Goal: Use online tool/utility: Use online tool/utility

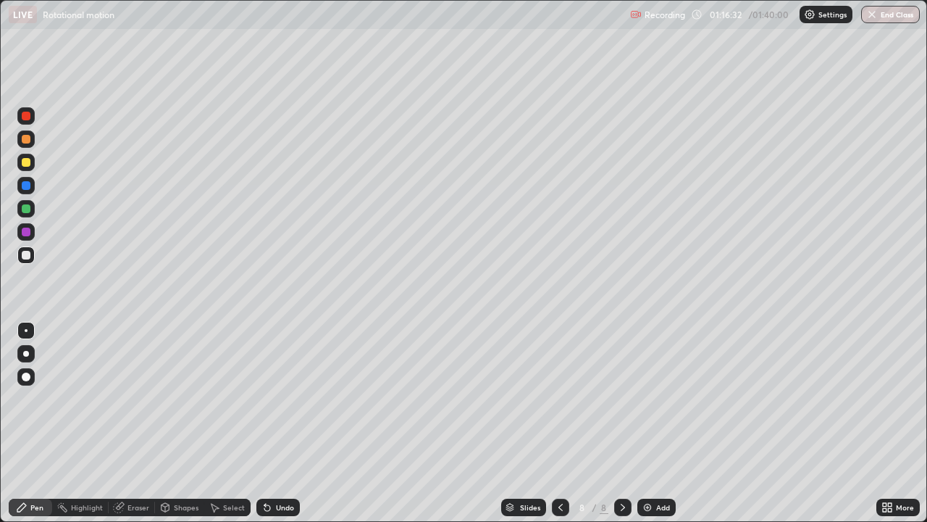
scroll to position [522, 927]
click at [285, 515] on div "Undo" at bounding box center [277, 506] width 43 height 17
click at [277, 510] on div "Undo" at bounding box center [285, 506] width 18 height 7
click at [276, 510] on div "Undo" at bounding box center [285, 506] width 18 height 7
click at [143, 504] on div "Eraser" at bounding box center [138, 506] width 22 height 7
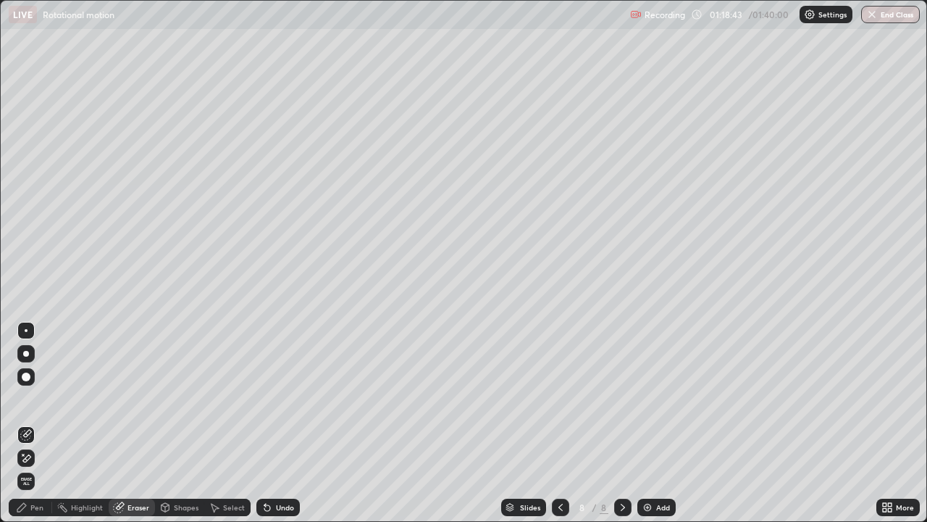
click at [20, 514] on div "Pen" at bounding box center [30, 506] width 43 height 17
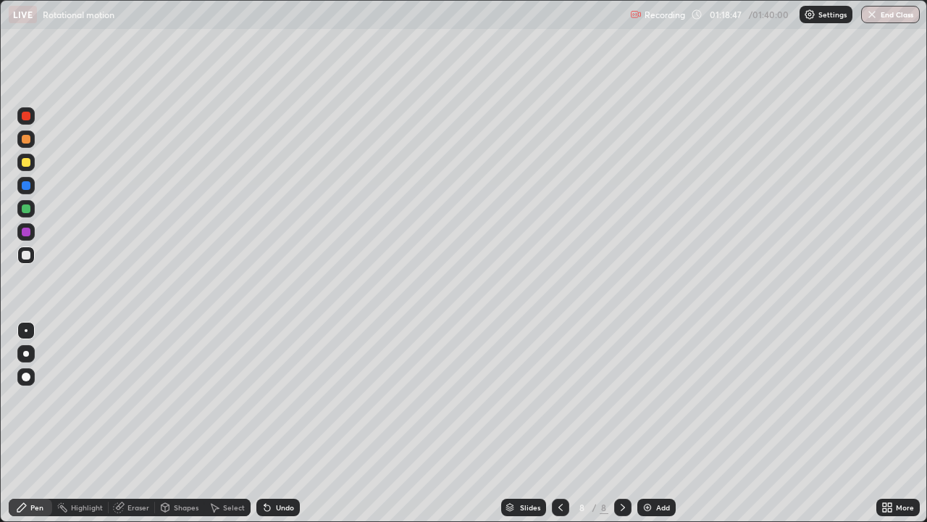
click at [283, 501] on div "Undo" at bounding box center [277, 506] width 43 height 17
click at [285, 505] on div "Undo" at bounding box center [285, 506] width 18 height 7
click at [285, 503] on div "Undo" at bounding box center [285, 506] width 18 height 7
click at [287, 506] on div "Undo" at bounding box center [285, 506] width 18 height 7
click at [137, 508] on div "Eraser" at bounding box center [138, 506] width 22 height 7
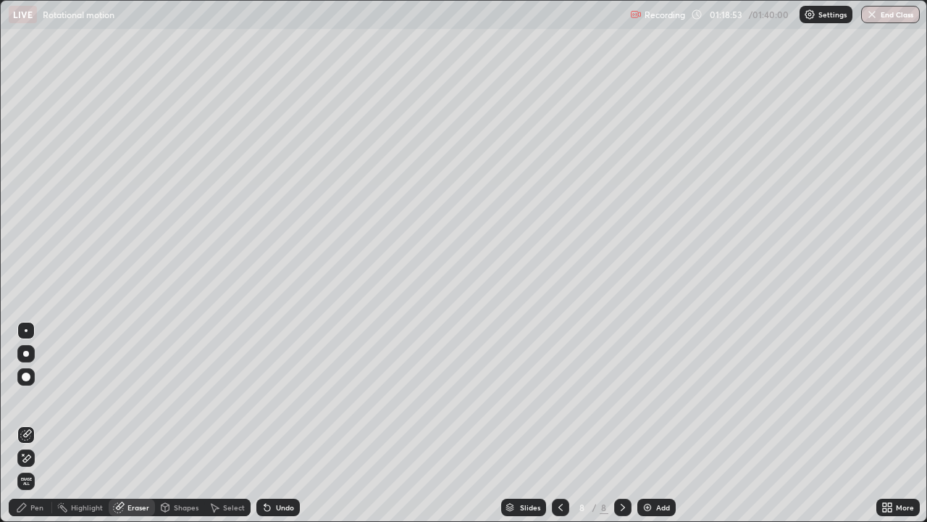
click at [31, 511] on div "Pen" at bounding box center [36, 506] width 13 height 7
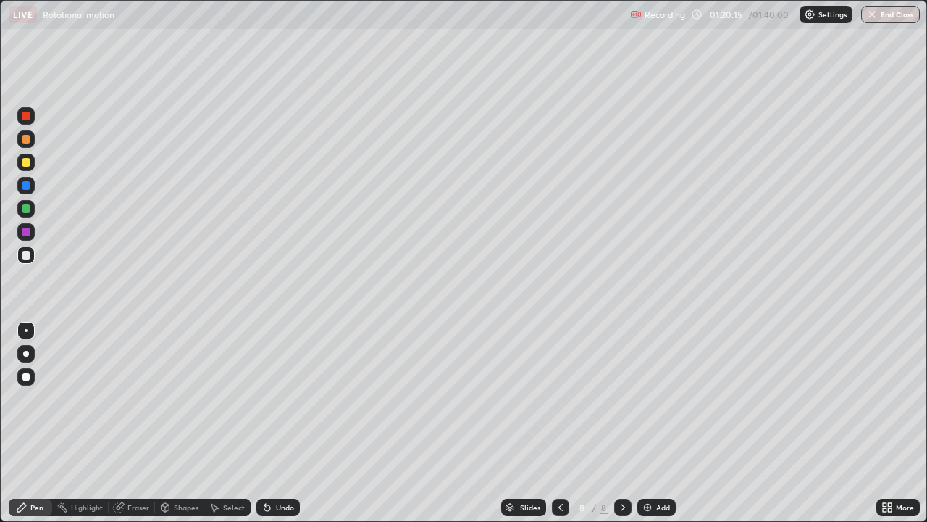
click at [658, 507] on div "Add" at bounding box center [663, 506] width 14 height 7
click at [136, 509] on div "Eraser" at bounding box center [138, 506] width 22 height 7
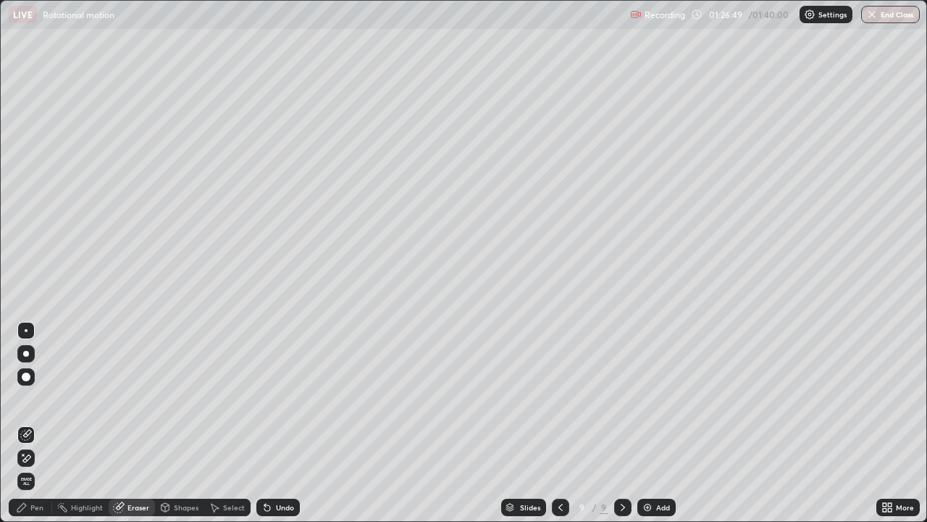
click at [23, 477] on span "Erase all" at bounding box center [26, 481] width 16 height 9
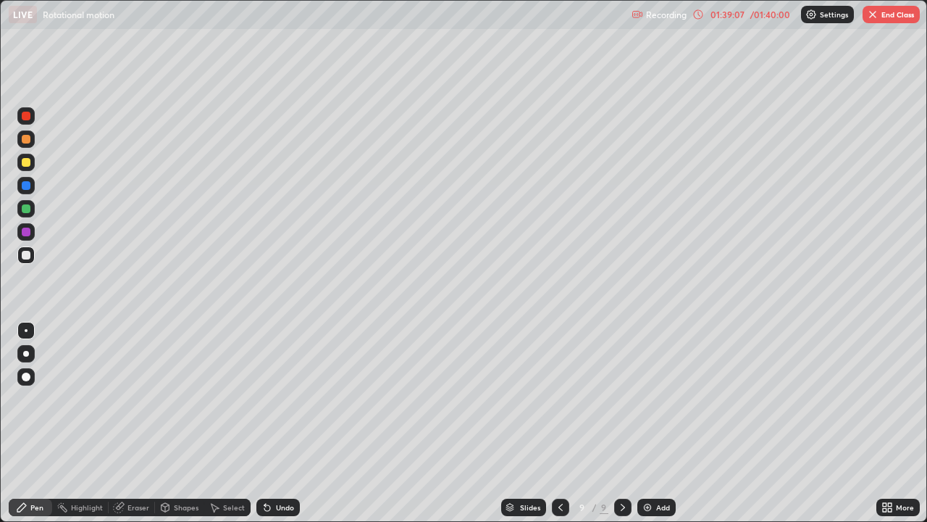
click at [559, 507] on icon at bounding box center [561, 507] width 12 height 12
click at [559, 503] on icon at bounding box center [561, 507] width 12 height 12
click at [561, 498] on div at bounding box center [560, 506] width 17 height 17
click at [620, 502] on icon at bounding box center [623, 507] width 12 height 12
click at [622, 504] on icon at bounding box center [623, 507] width 12 height 12
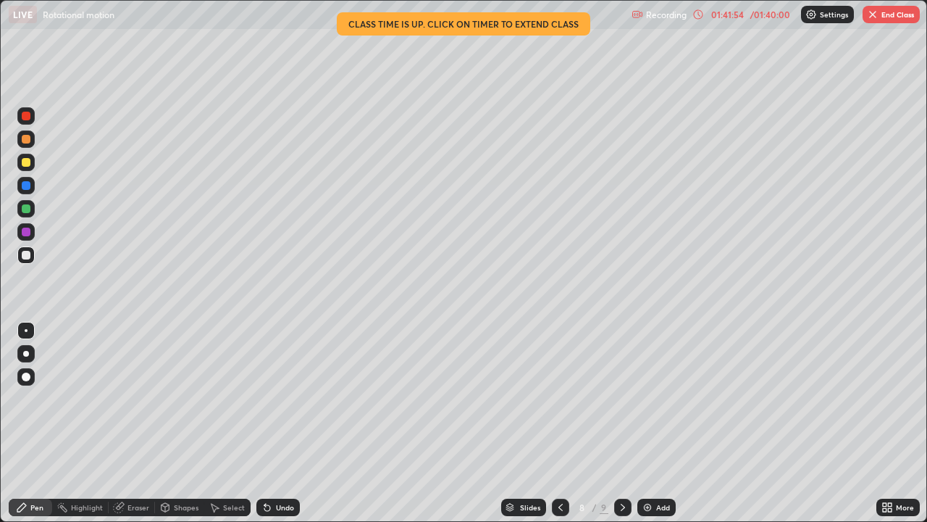
click at [892, 17] on button "End Class" at bounding box center [891, 14] width 57 height 17
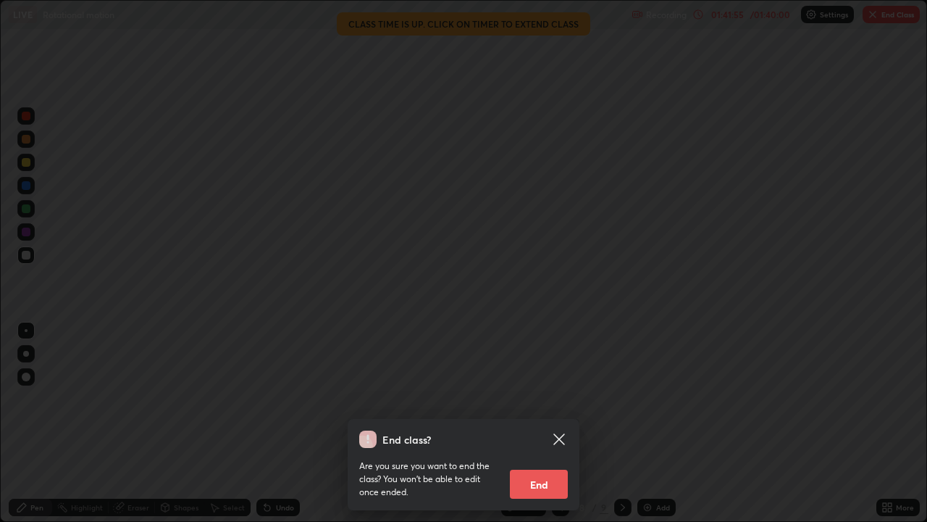
click at [567, 483] on button "End" at bounding box center [539, 483] width 58 height 29
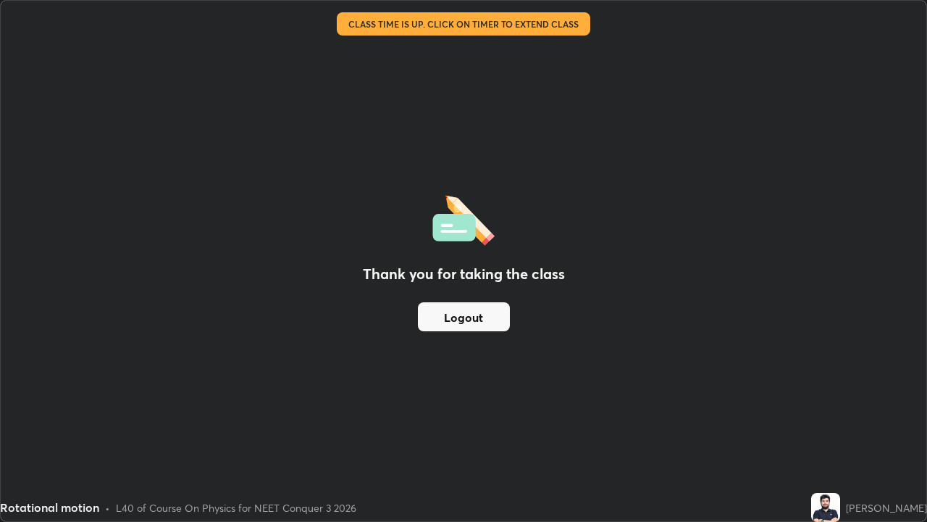
click at [464, 314] on button "Logout" at bounding box center [464, 316] width 92 height 29
